Goal: Information Seeking & Learning: Check status

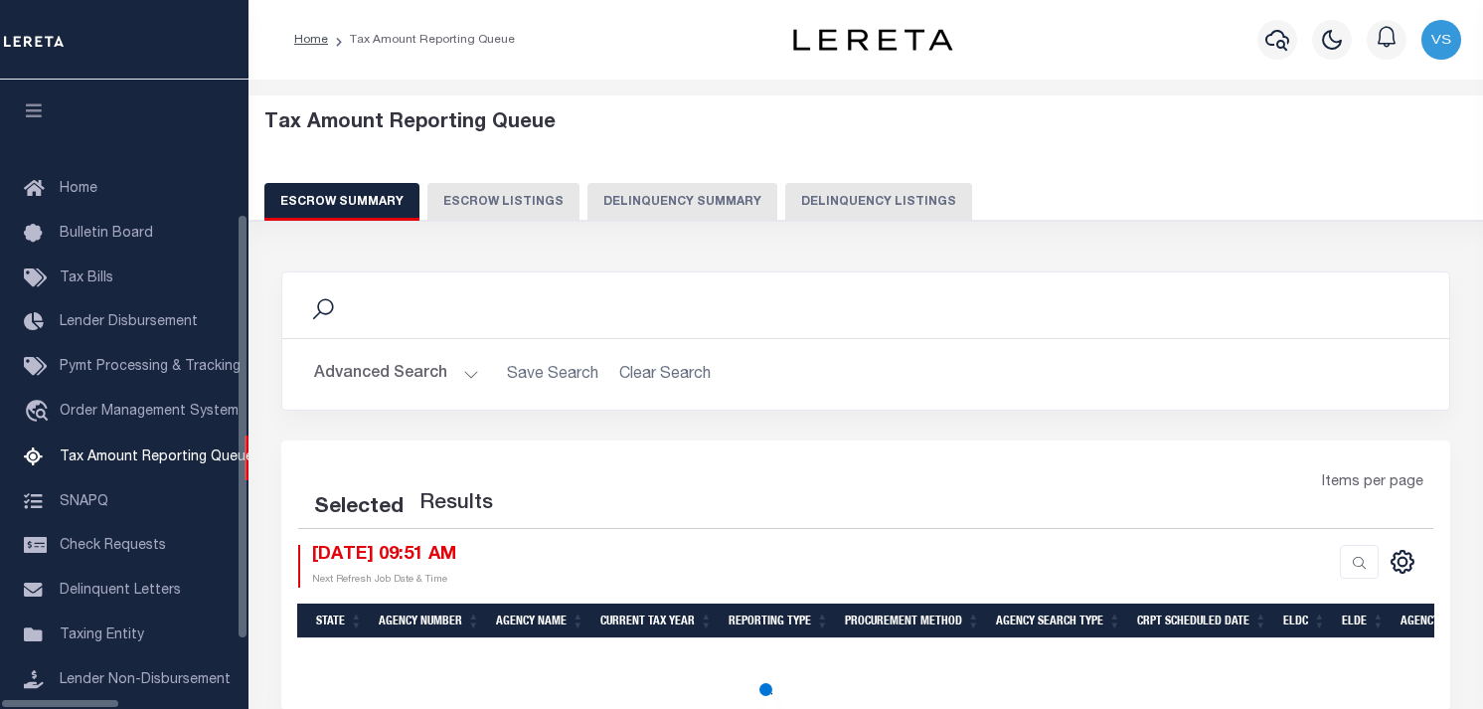
select select "100"
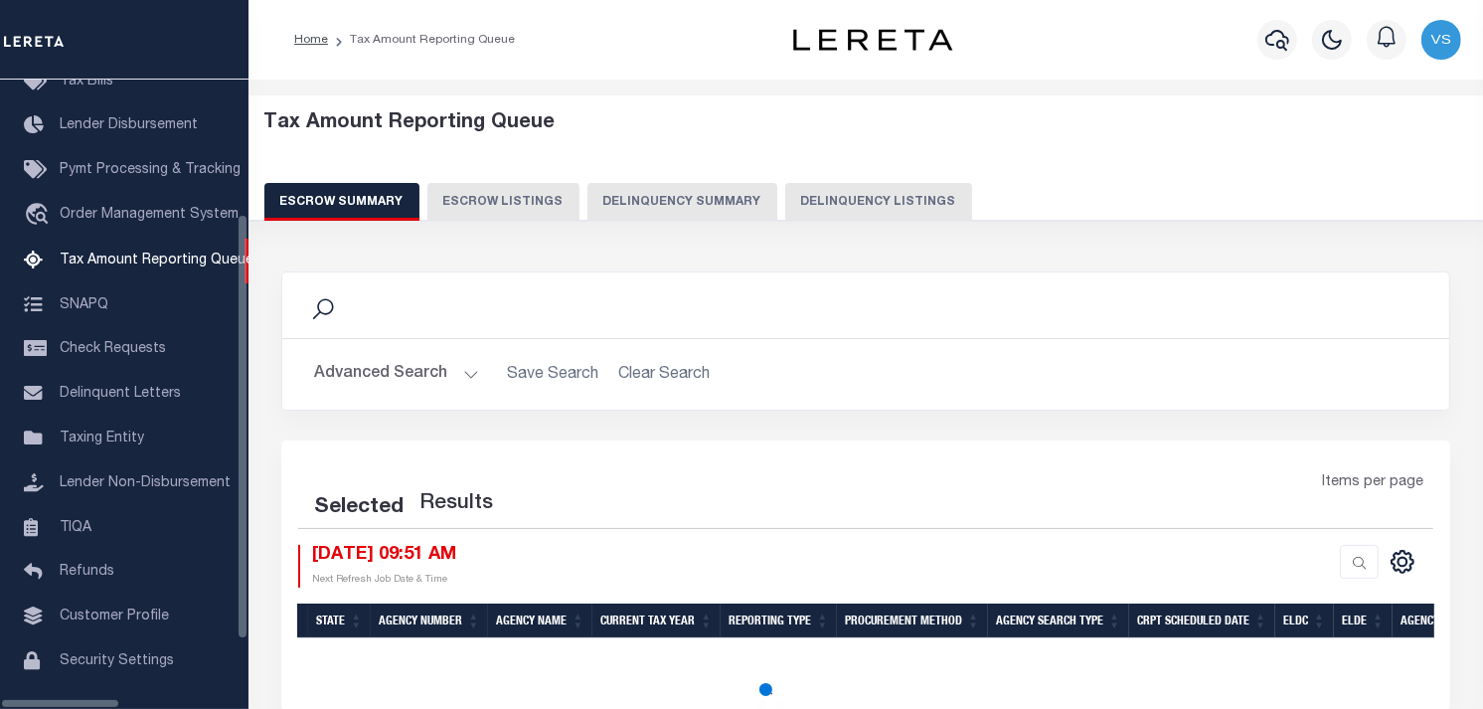
select select "100"
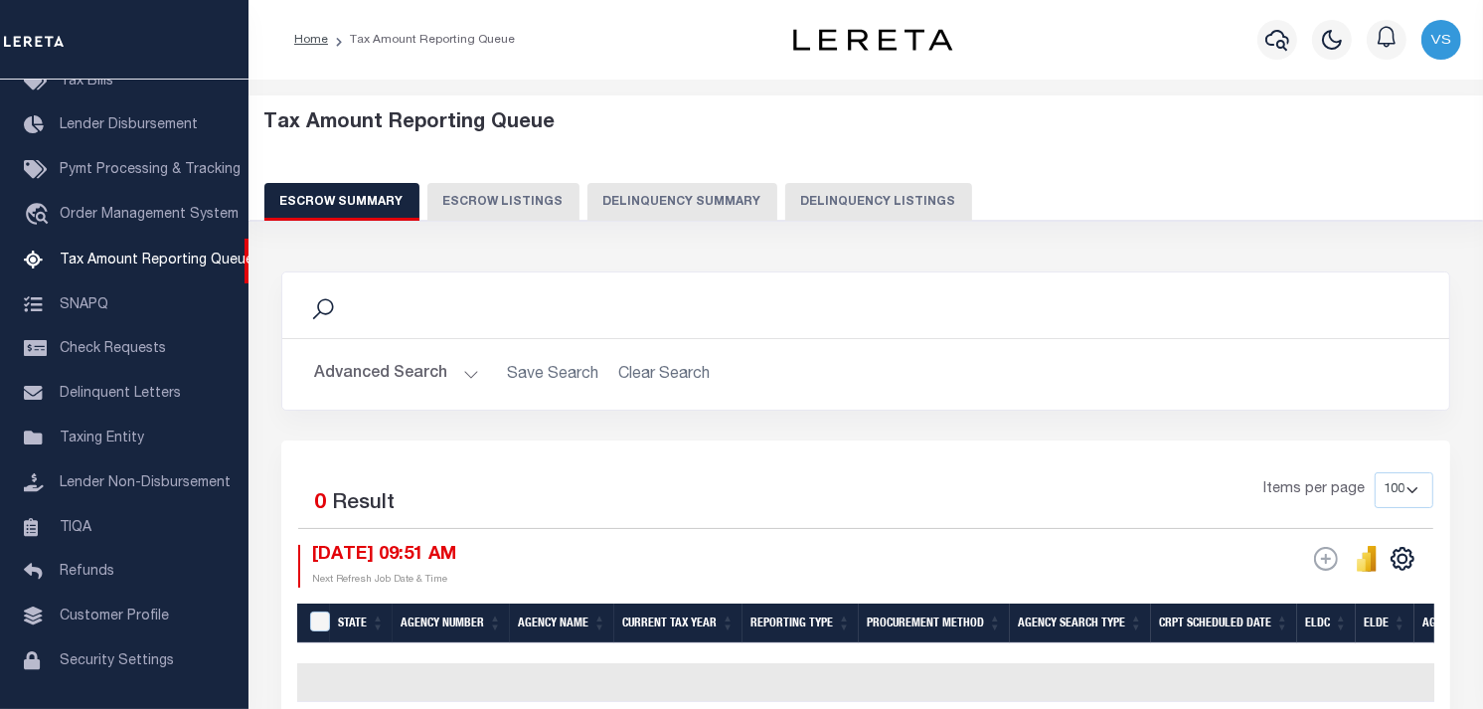
click at [858, 201] on button "Delinquency Listings" at bounding box center [878, 202] width 187 height 38
select select
select select "100"
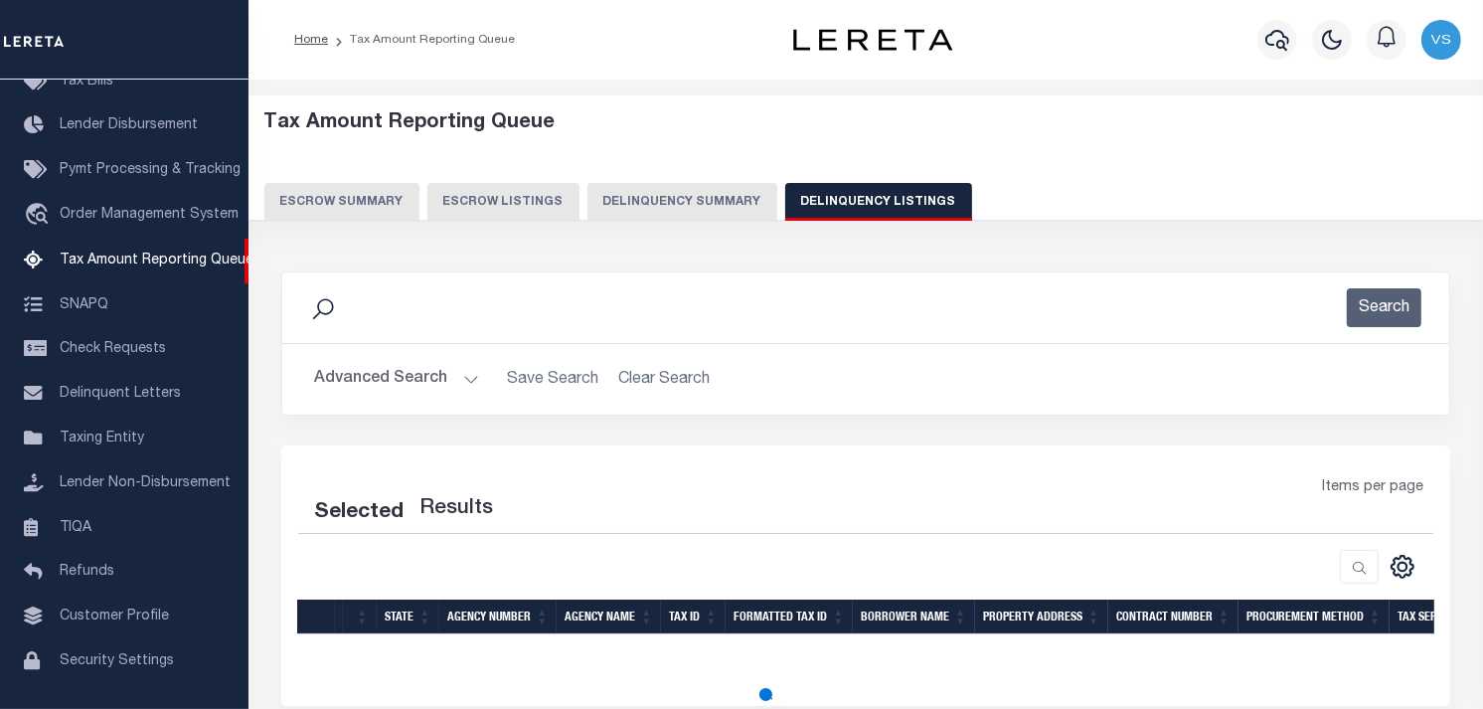
select select "100"
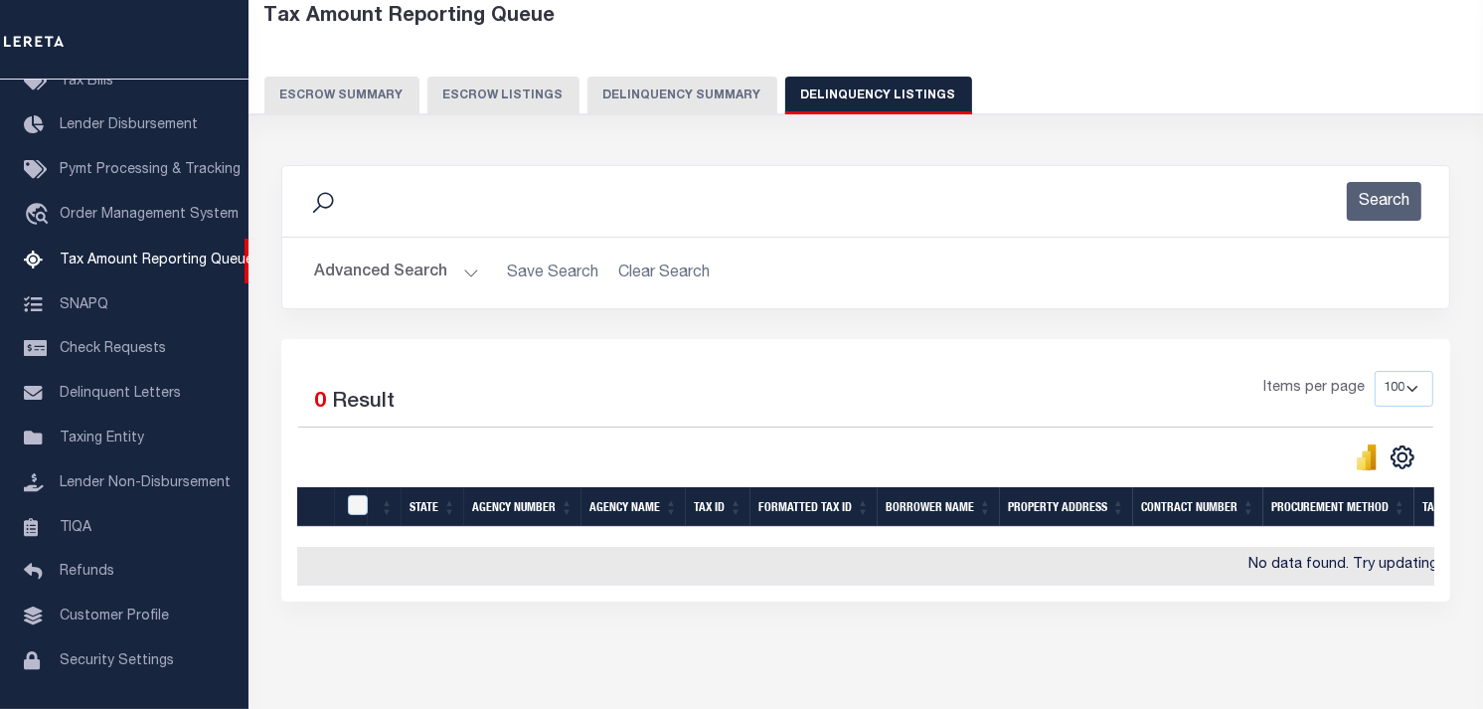
scroll to position [110, 0]
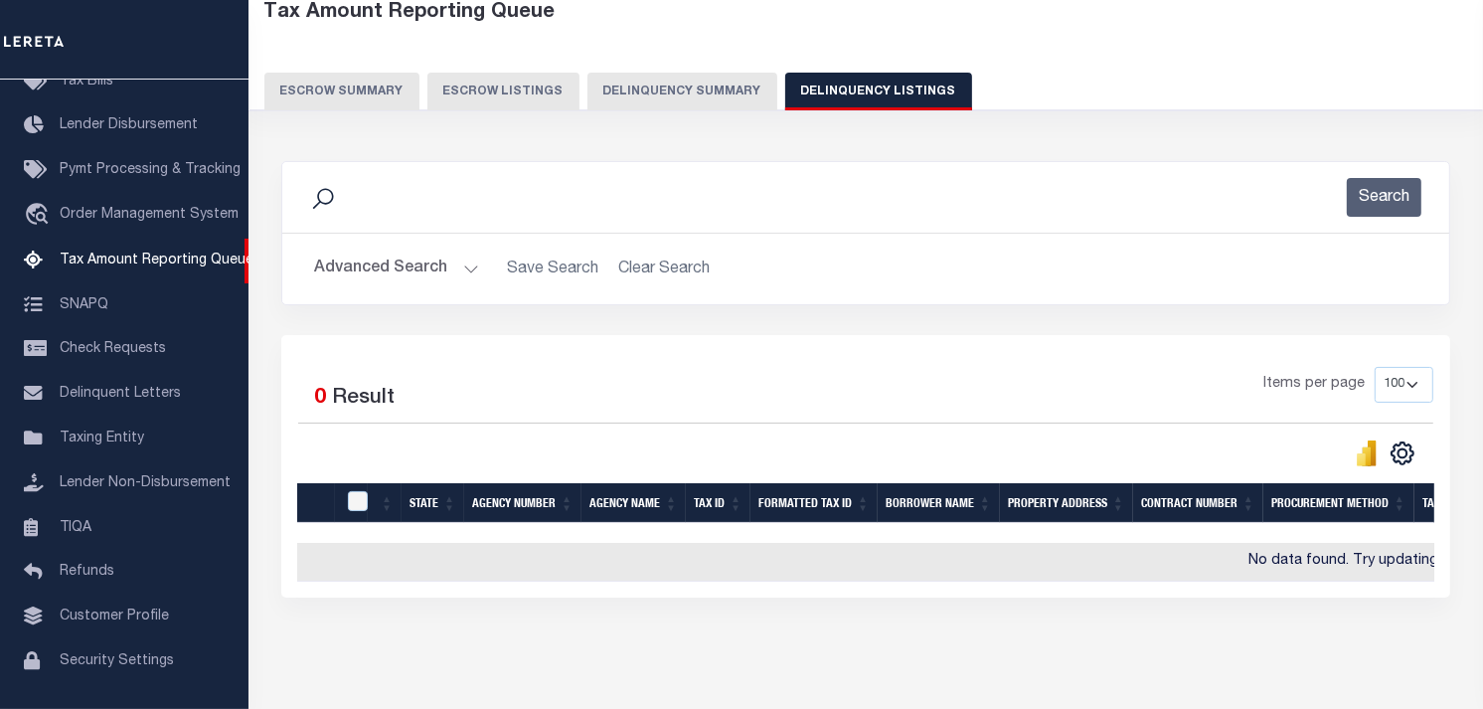
click at [389, 266] on button "Advanced Search" at bounding box center [396, 268] width 165 height 39
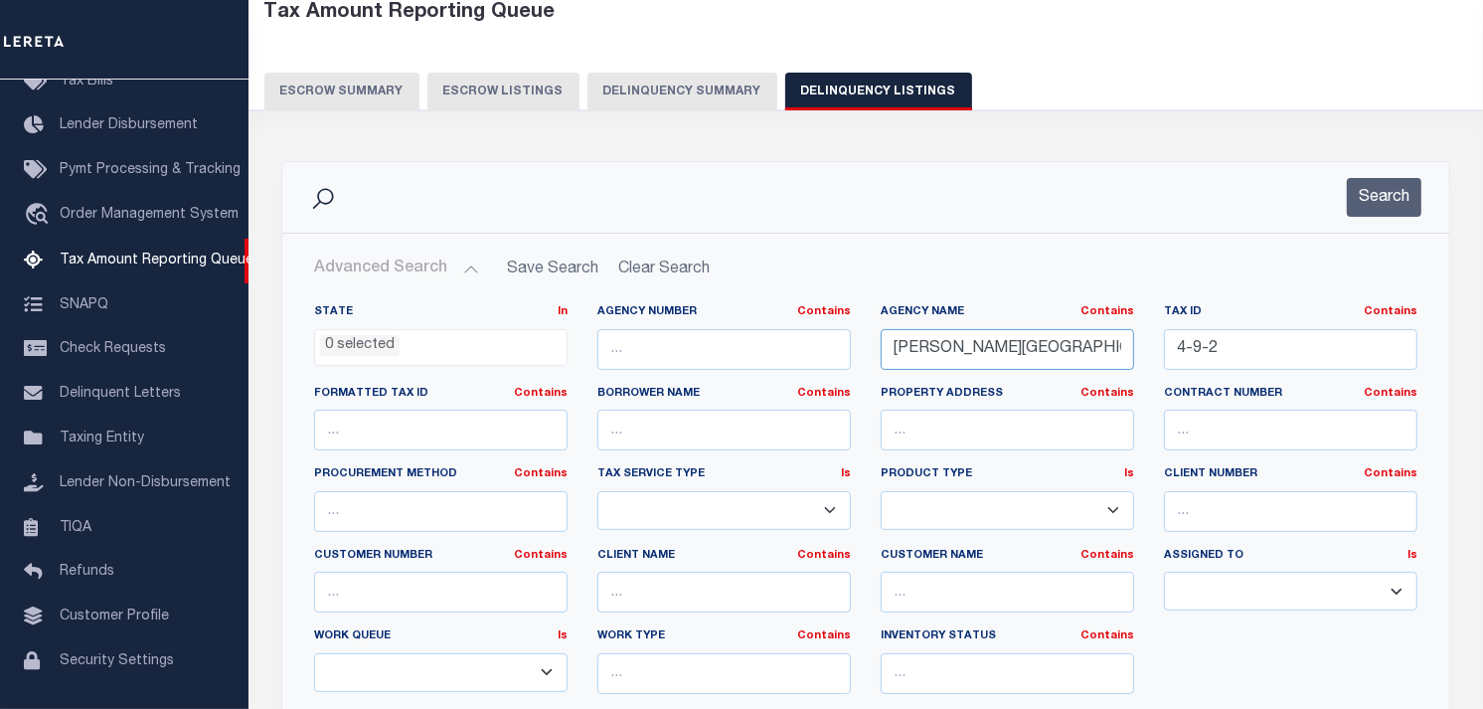
click at [1049, 359] on input "[PERSON_NAME][GEOGRAPHIC_DATA]" at bounding box center [1007, 349] width 253 height 41
type input "A"
click at [1236, 348] on input "4-9-2" at bounding box center [1290, 349] width 253 height 41
type input "4"
click at [1209, 343] on input "text" at bounding box center [1290, 349] width 253 height 41
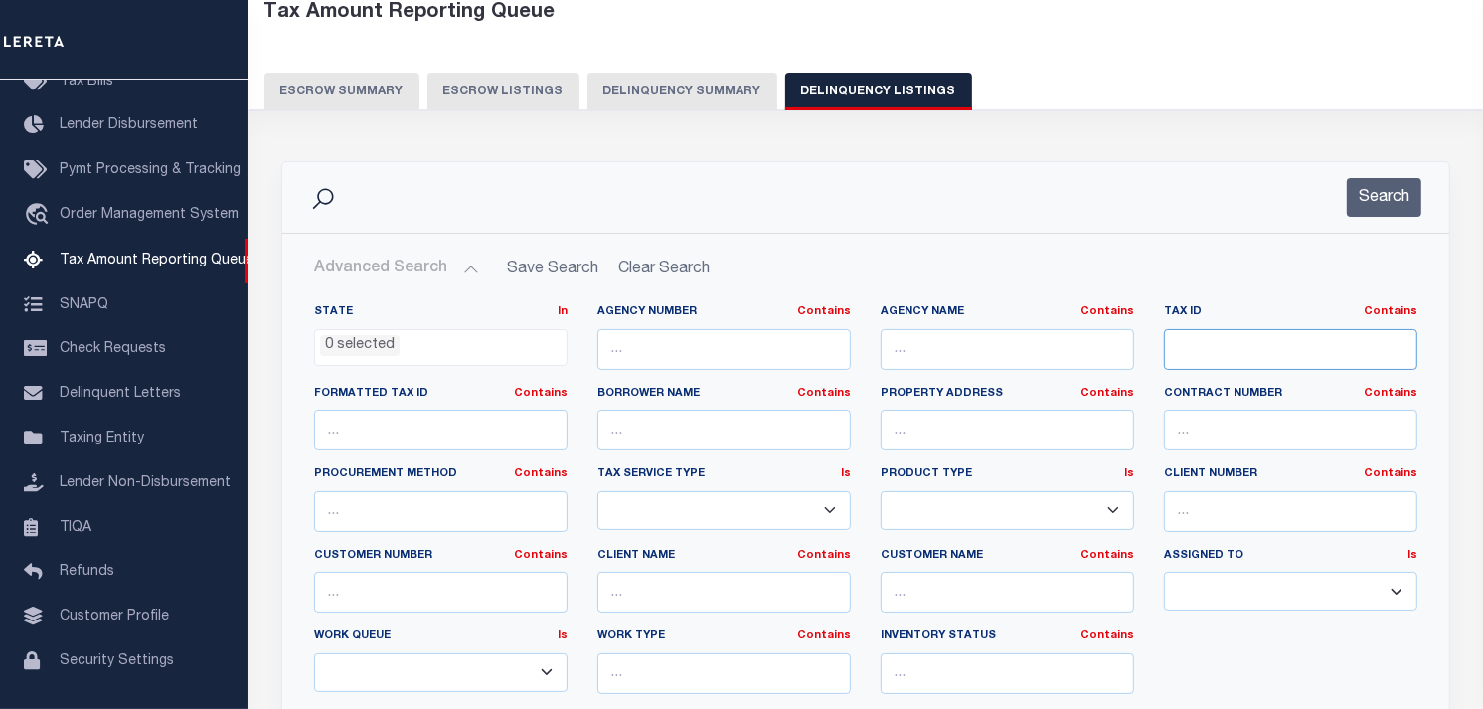
click at [1196, 346] on input "text" at bounding box center [1290, 349] width 253 height 41
click at [1184, 340] on input "text" at bounding box center [1290, 349] width 253 height 41
paste input "4-44"
type input "4-44"
click at [1378, 191] on button "Search" at bounding box center [1384, 197] width 75 height 39
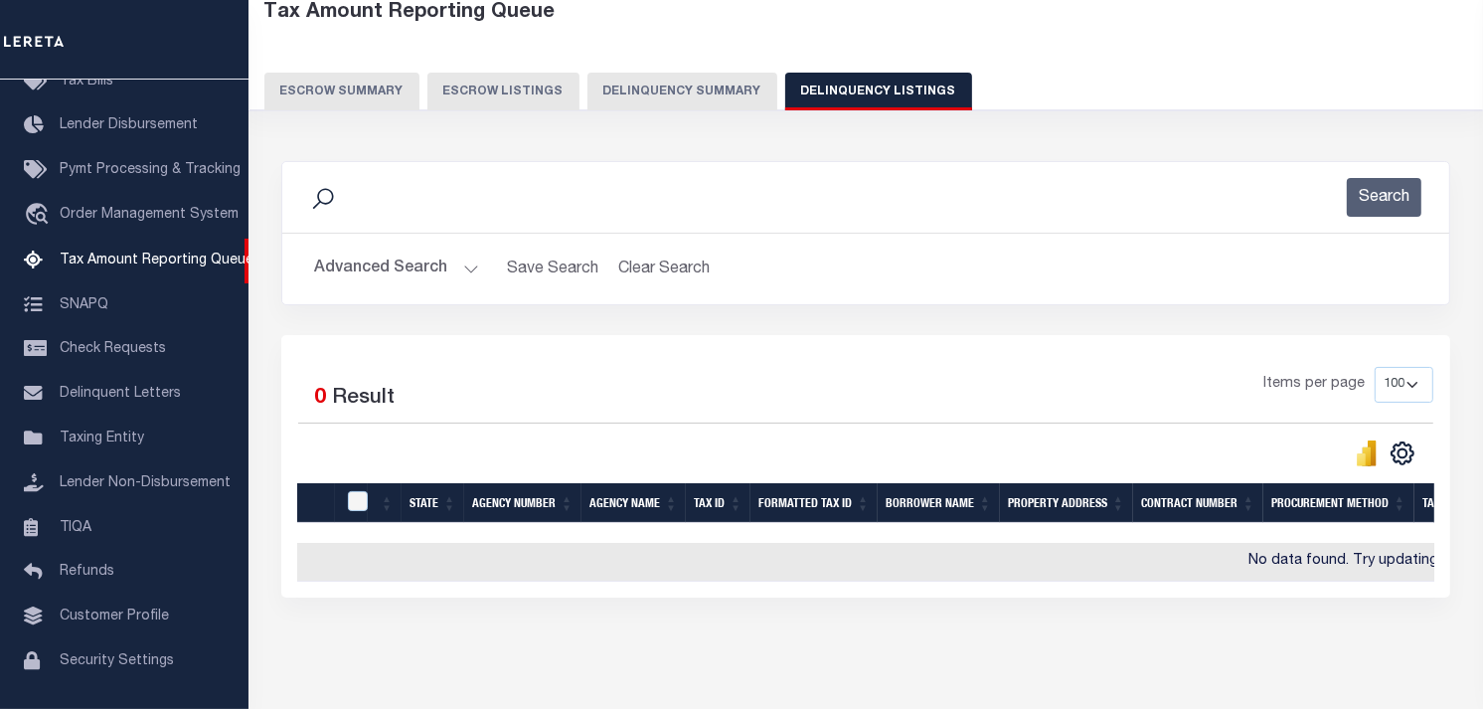
drag, startPoint x: 1378, startPoint y: 191, endPoint x: 1406, endPoint y: 169, distance: 35.4
click at [1406, 169] on div "Search" at bounding box center [865, 197] width 1167 height 71
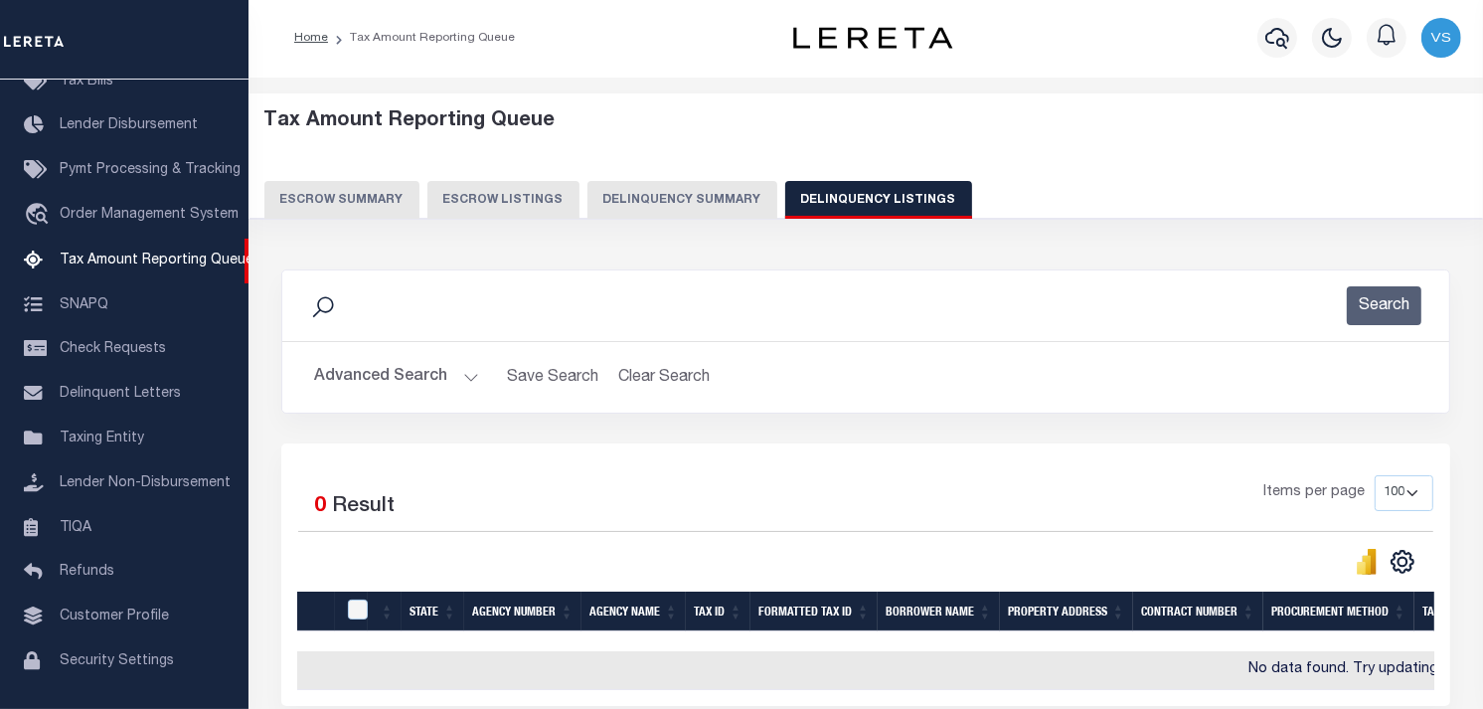
scroll to position [0, 0]
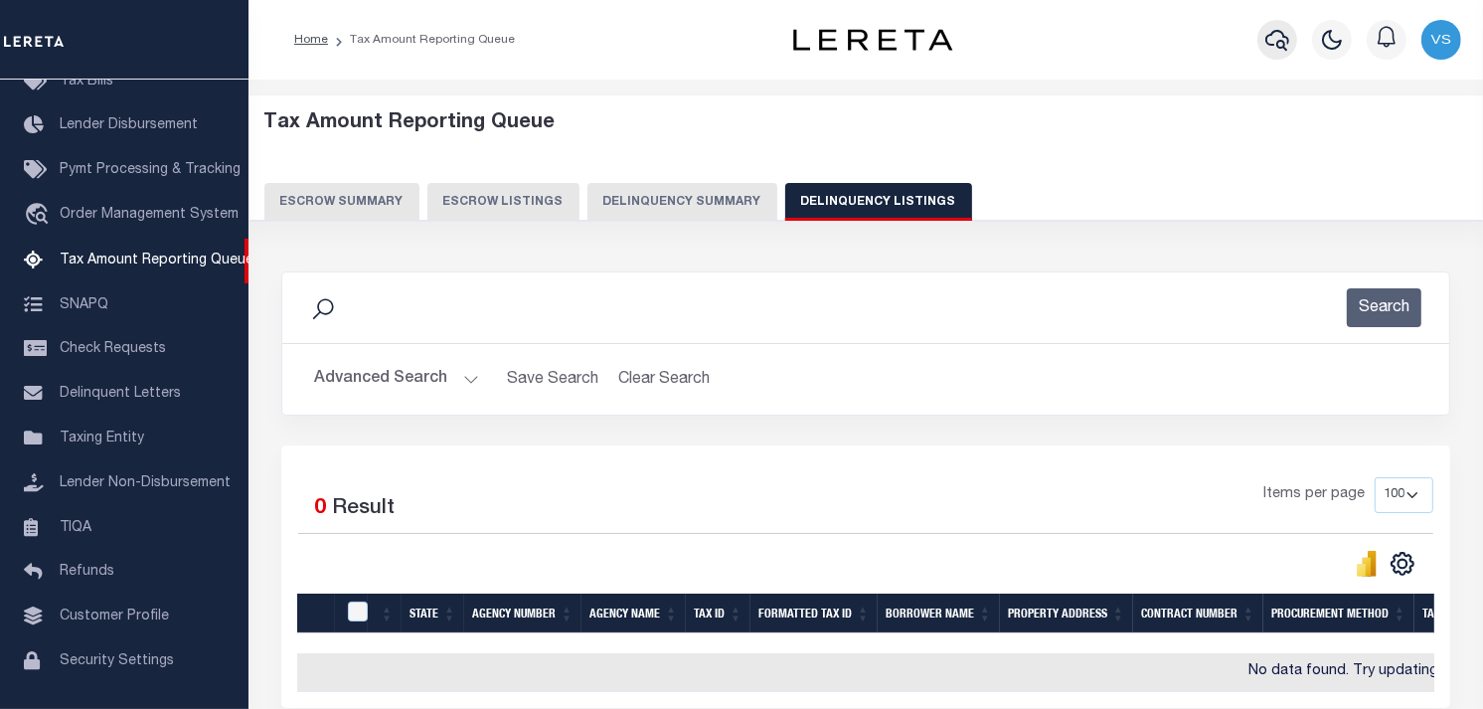
click at [1284, 48] on icon "button" at bounding box center [1277, 40] width 24 height 21
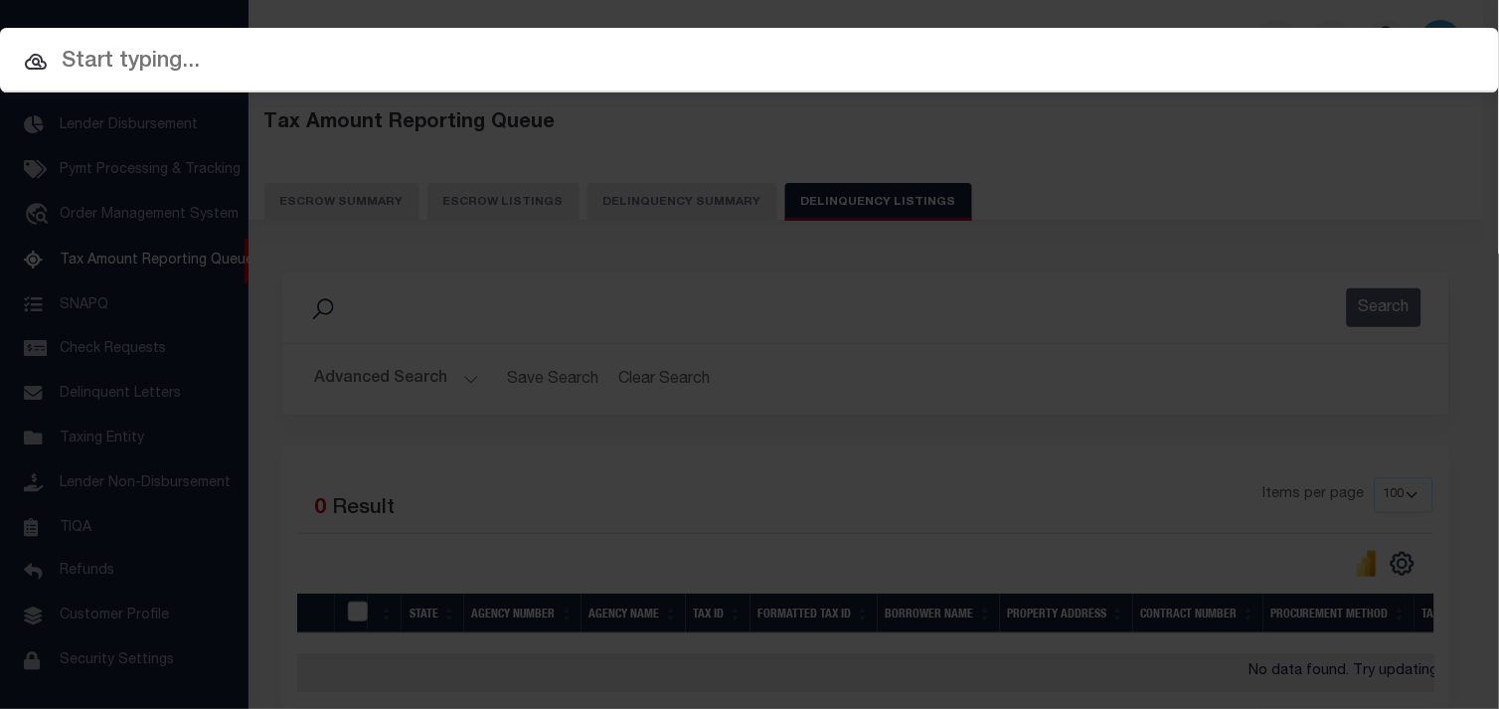
paste input "4-44"
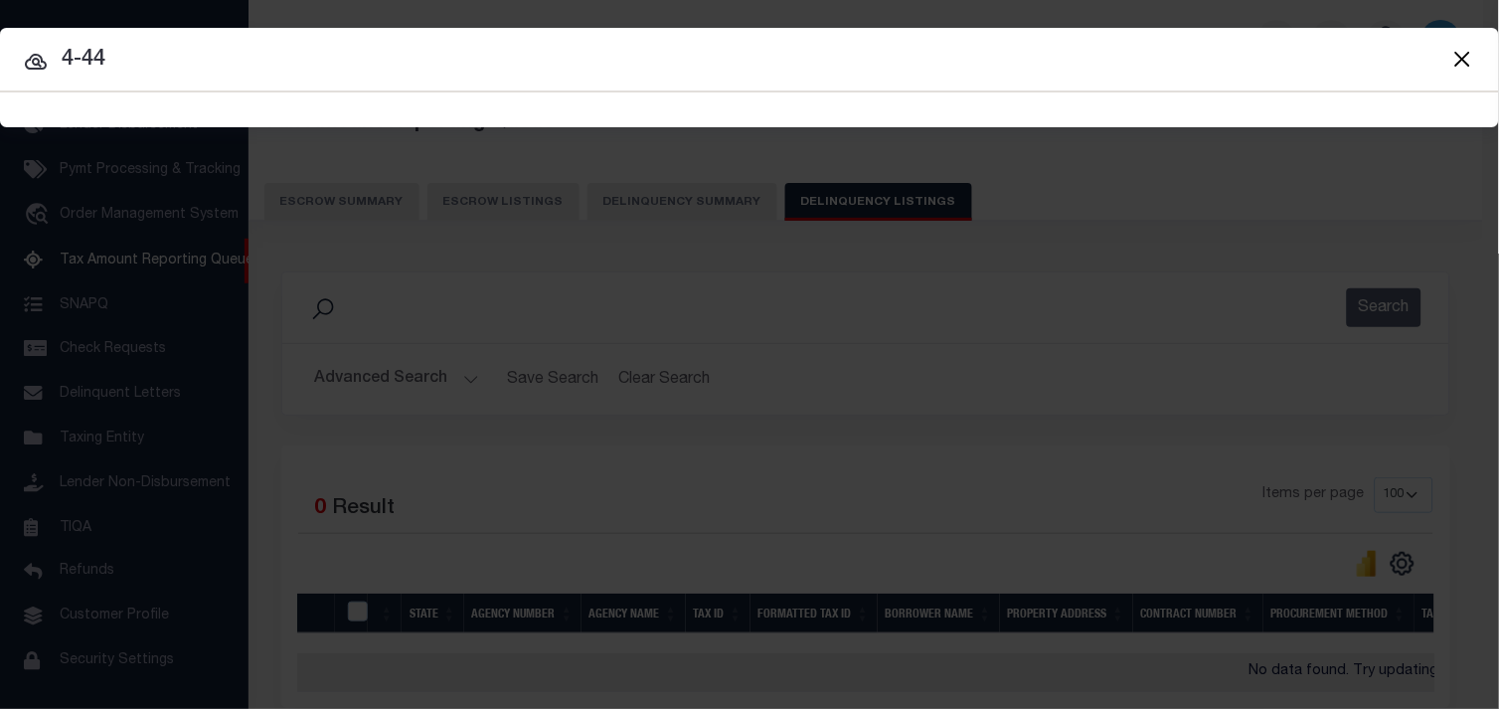
type input "4-44"
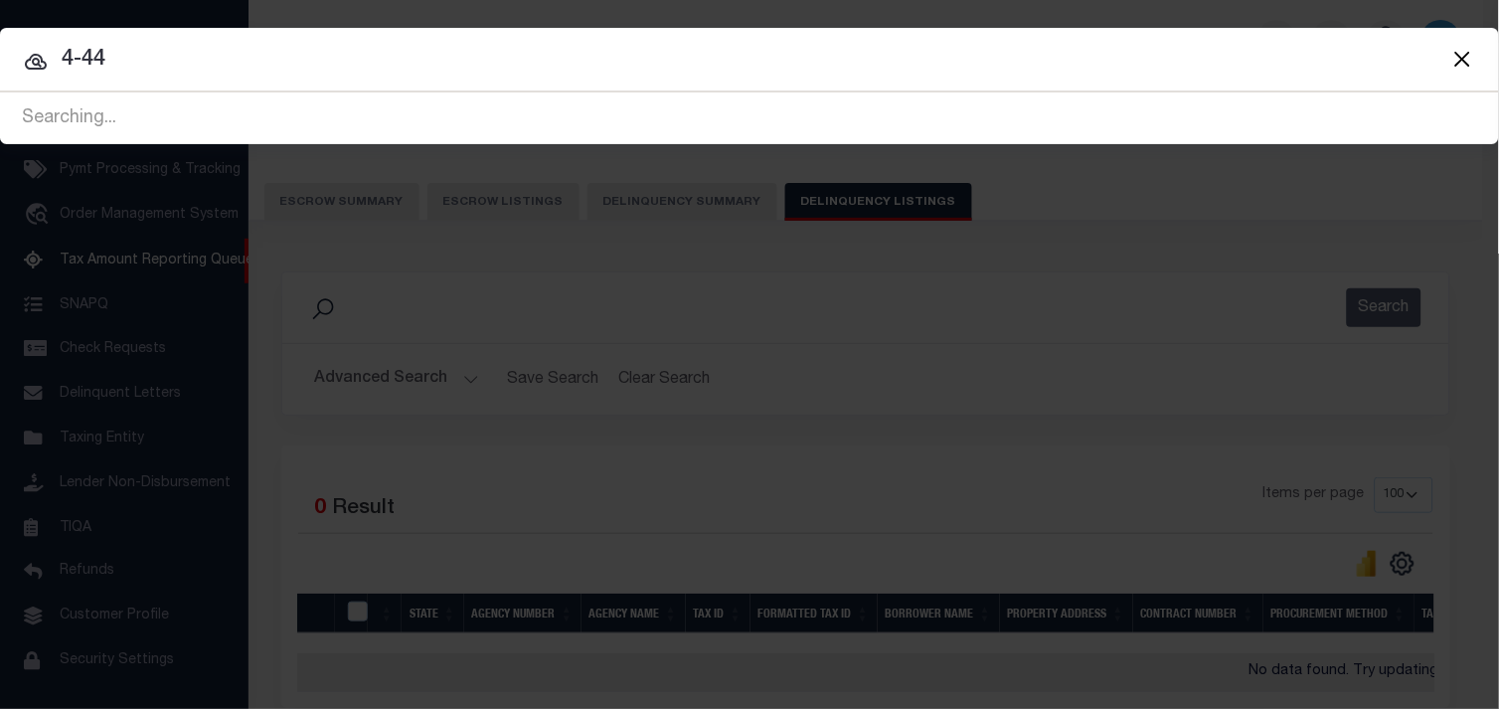
click at [32, 61] on icon at bounding box center [36, 62] width 22 height 16
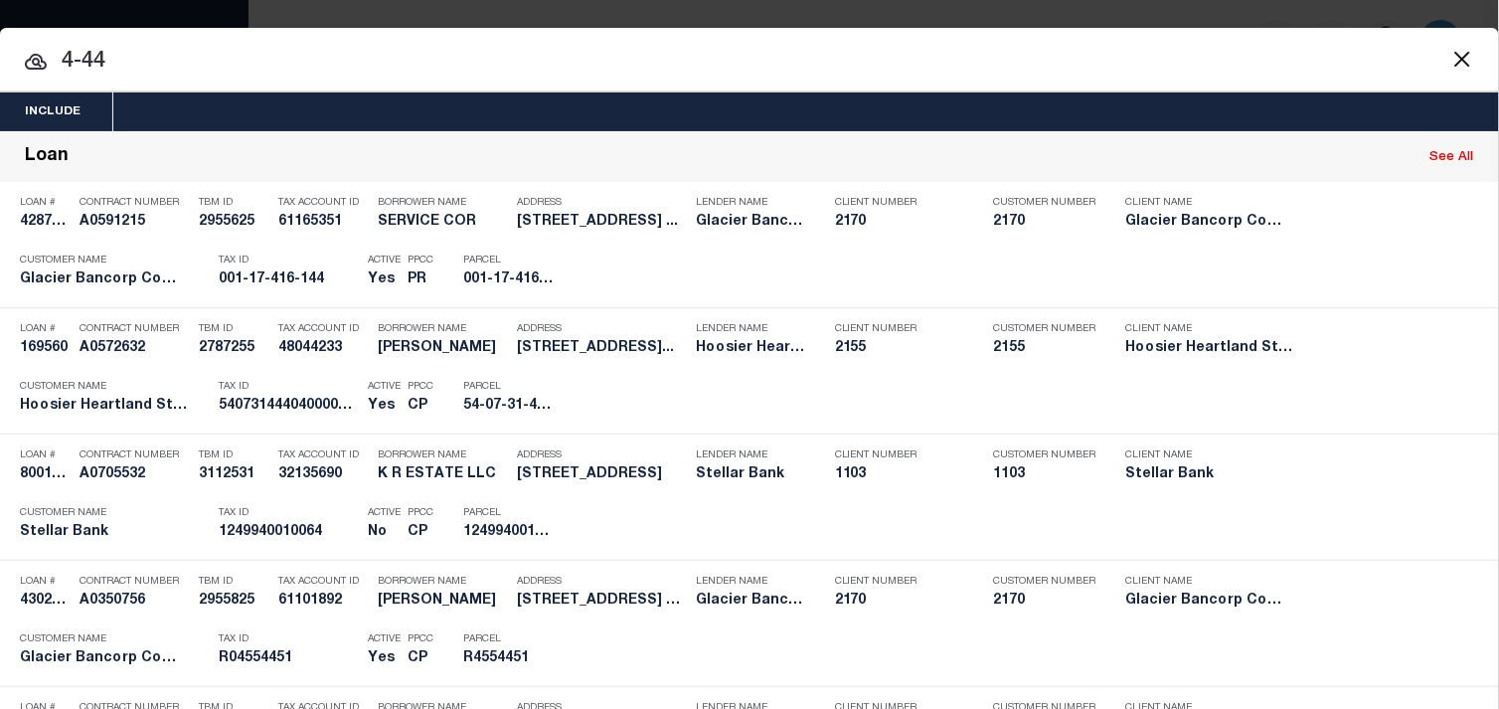
click at [1449, 62] on button "Close" at bounding box center [1462, 59] width 26 height 26
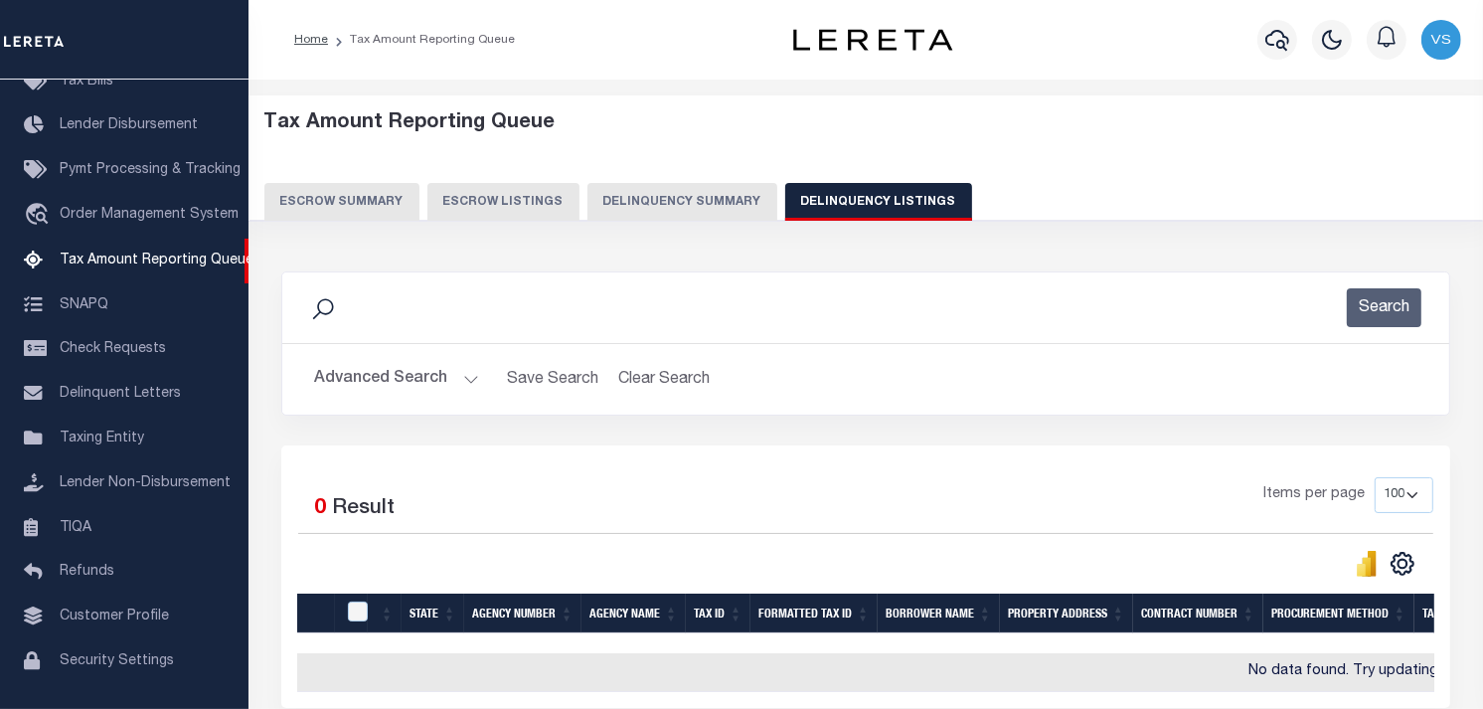
click at [388, 392] on button "Advanced Search" at bounding box center [396, 379] width 165 height 39
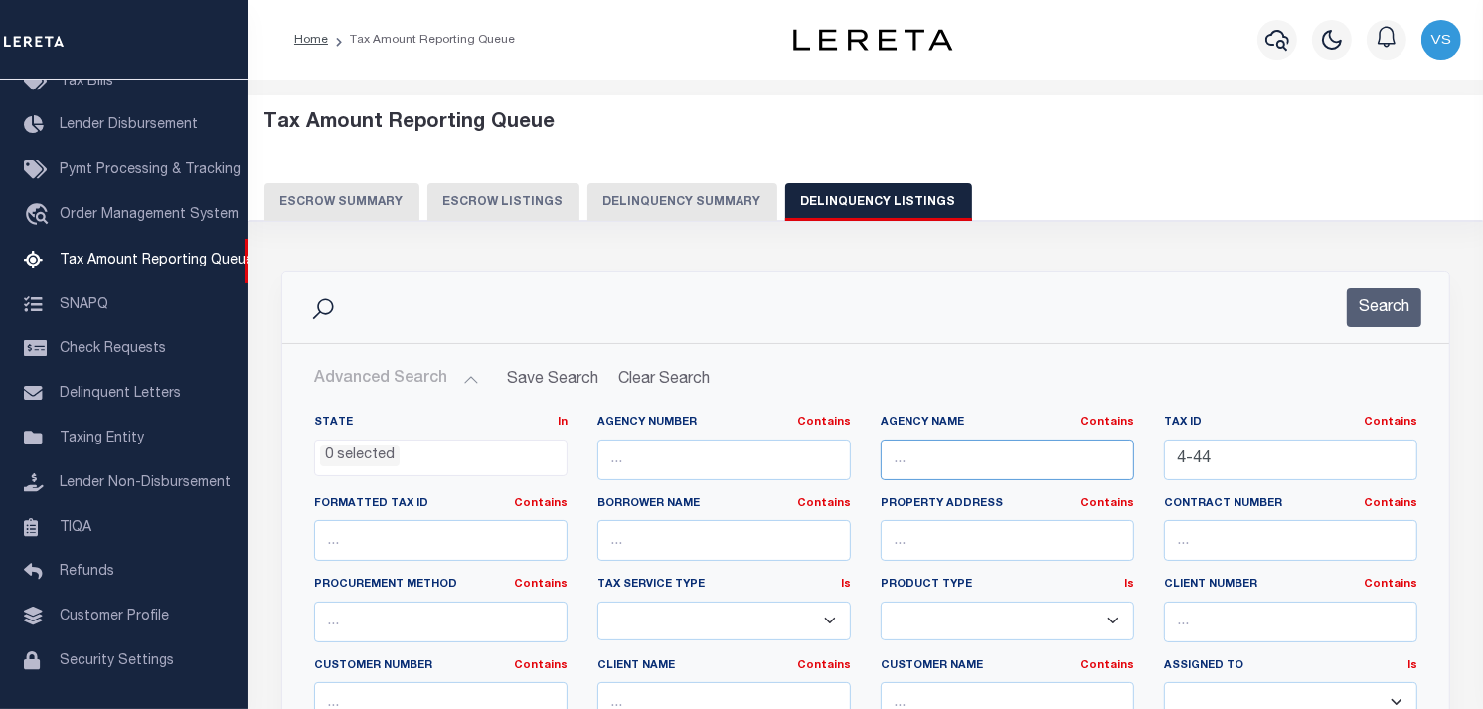
click at [910, 453] on input "text" at bounding box center [1007, 459] width 253 height 41
paste input "[GEOGRAPHIC_DATA] TOWN"
type input "[GEOGRAPHIC_DATA] TOWN"
click at [1359, 300] on button "Search" at bounding box center [1384, 307] width 75 height 39
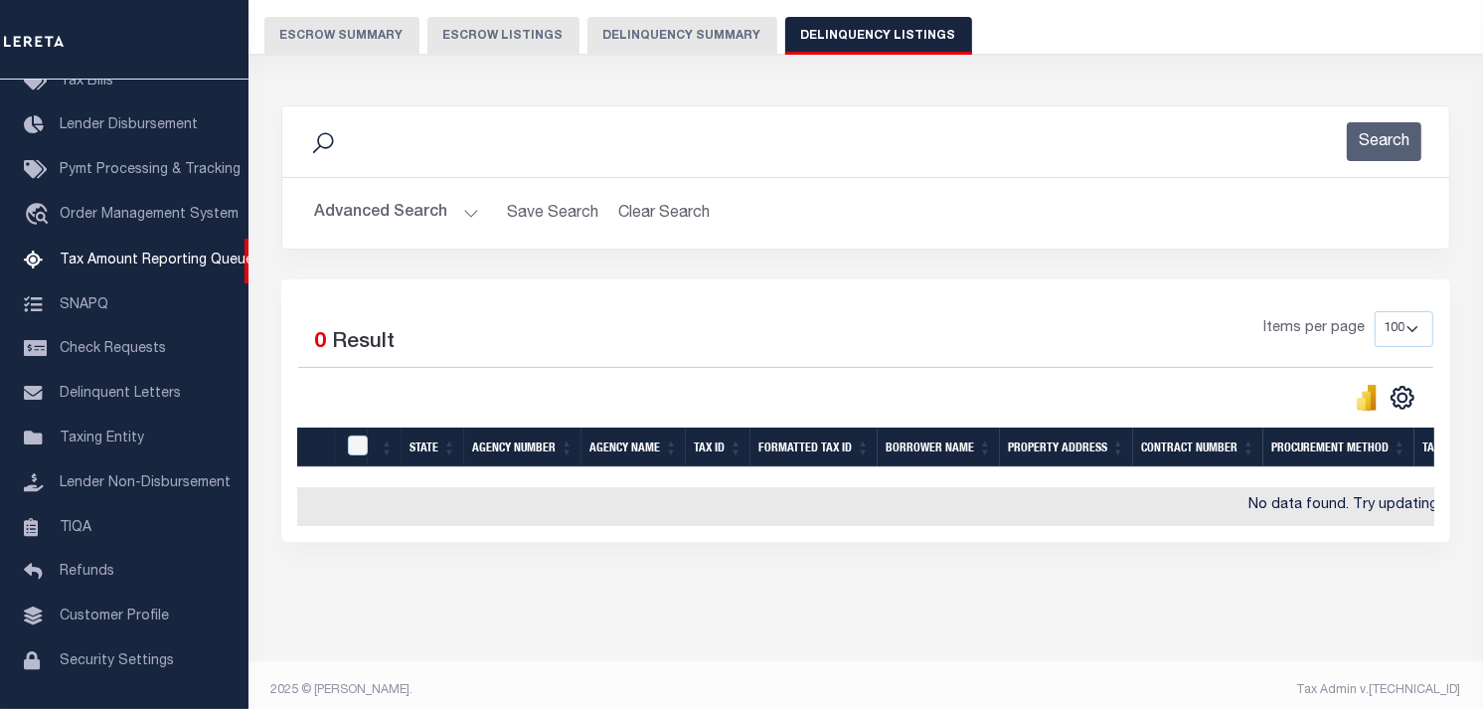
scroll to position [193, 0]
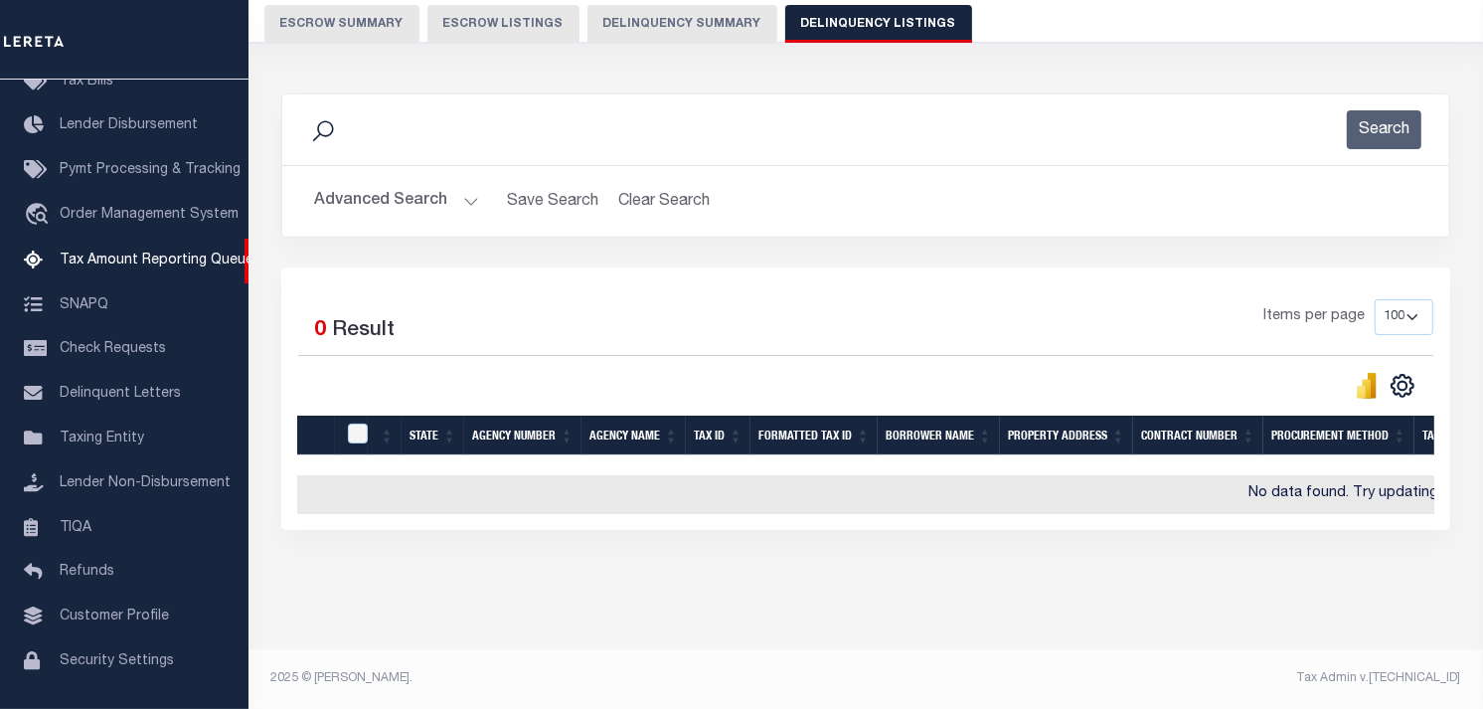
click at [410, 182] on button "Advanced Search" at bounding box center [396, 201] width 165 height 39
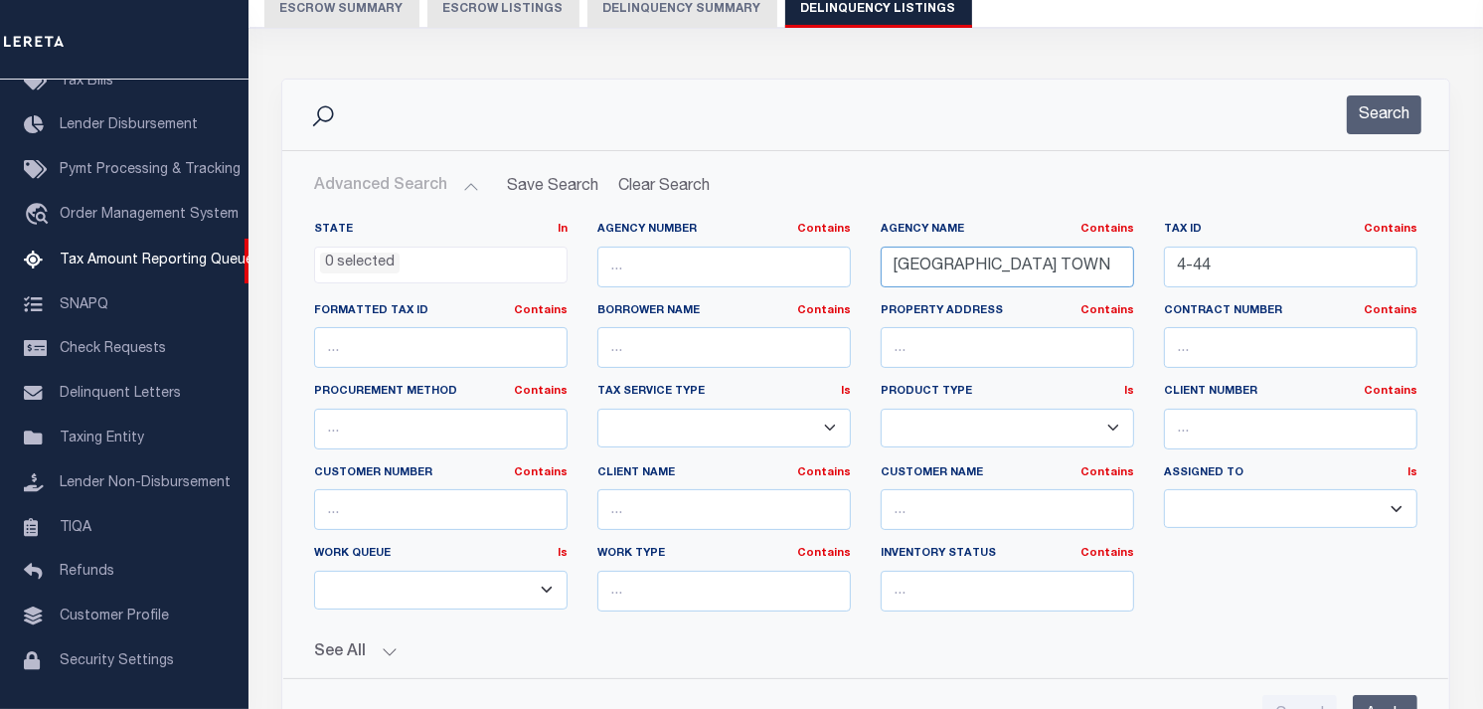
click at [1034, 269] on input "[GEOGRAPHIC_DATA] TOWN" at bounding box center [1007, 267] width 253 height 41
click at [1268, 247] on input "4-44" at bounding box center [1290, 267] width 253 height 41
paste input "003.0-0001-0005.0"
type input "003.0-0001-0005.0"
click at [1387, 117] on button "Search" at bounding box center [1384, 114] width 75 height 39
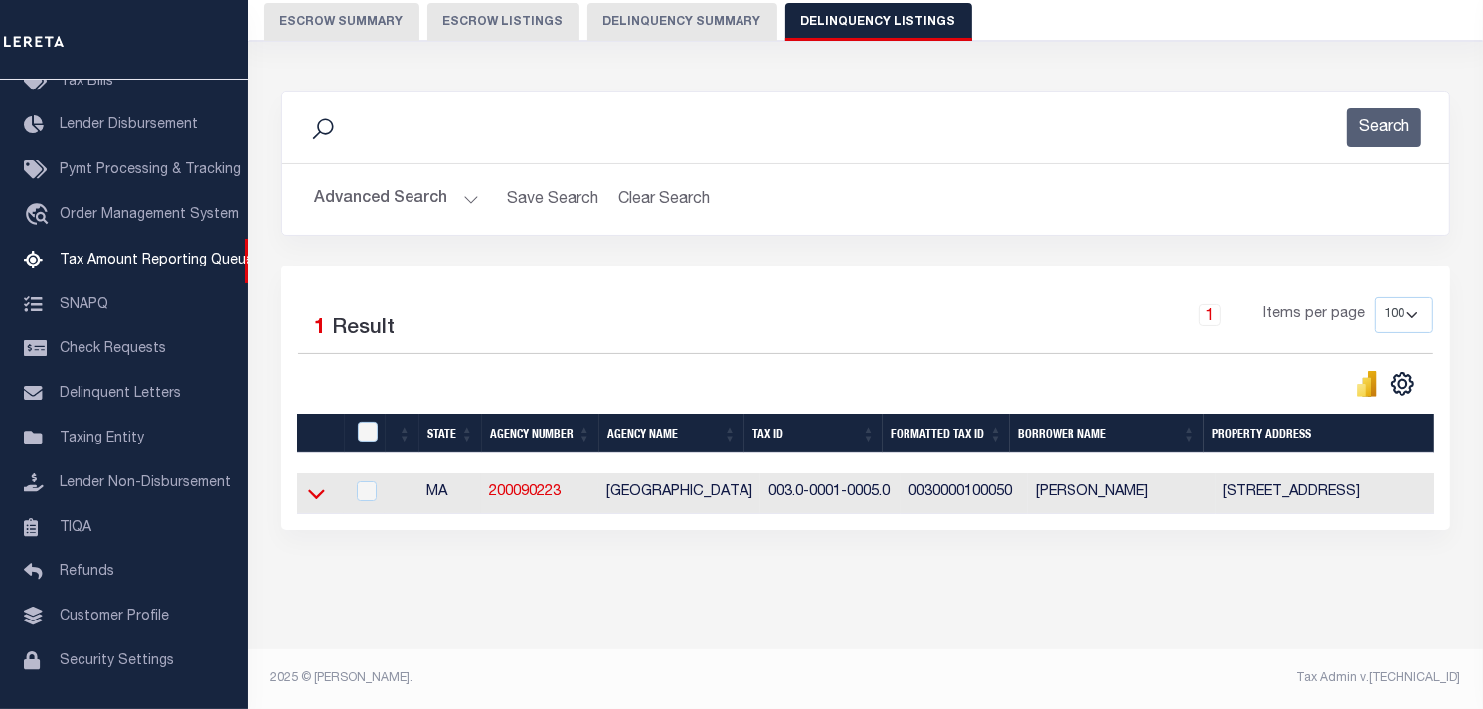
click at [316, 490] on icon at bounding box center [316, 495] width 17 height 10
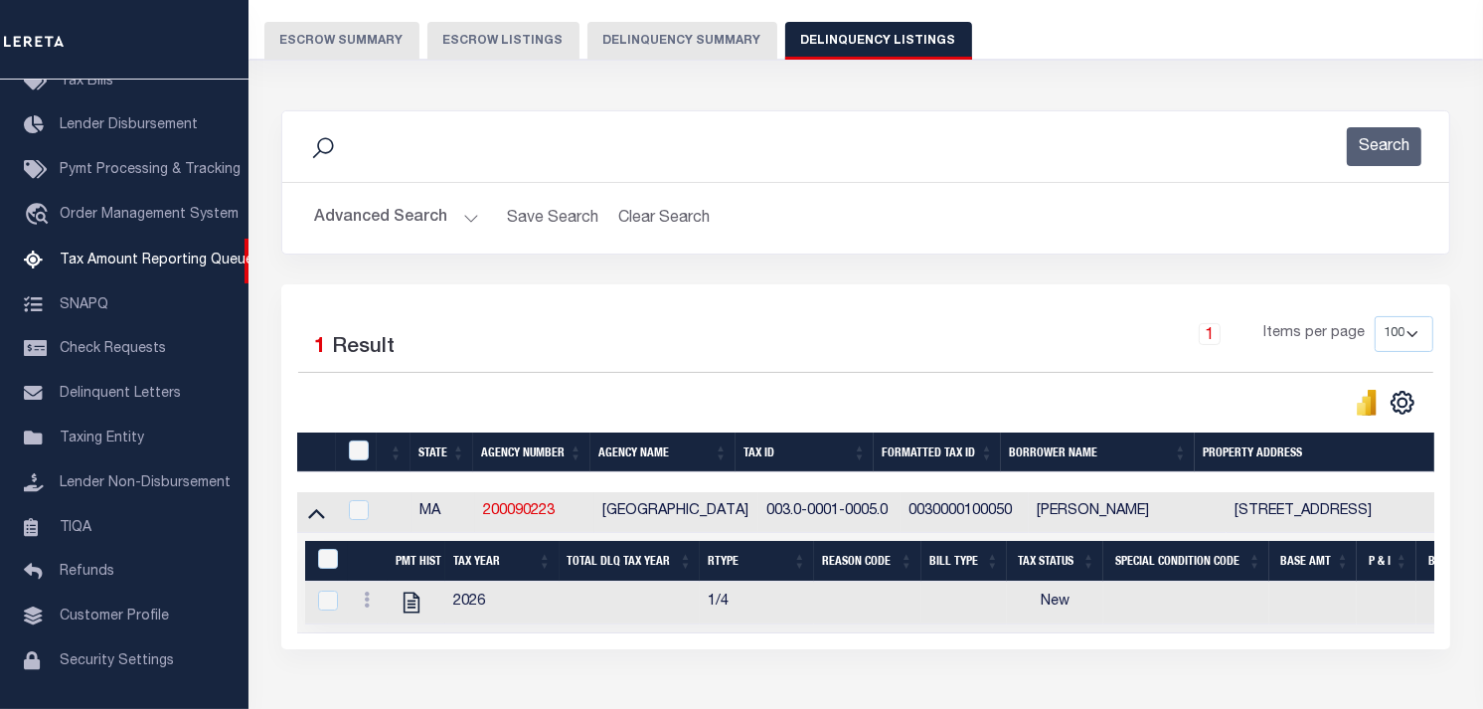
scroll to position [0, 0]
